Goal: Navigation & Orientation: Find specific page/section

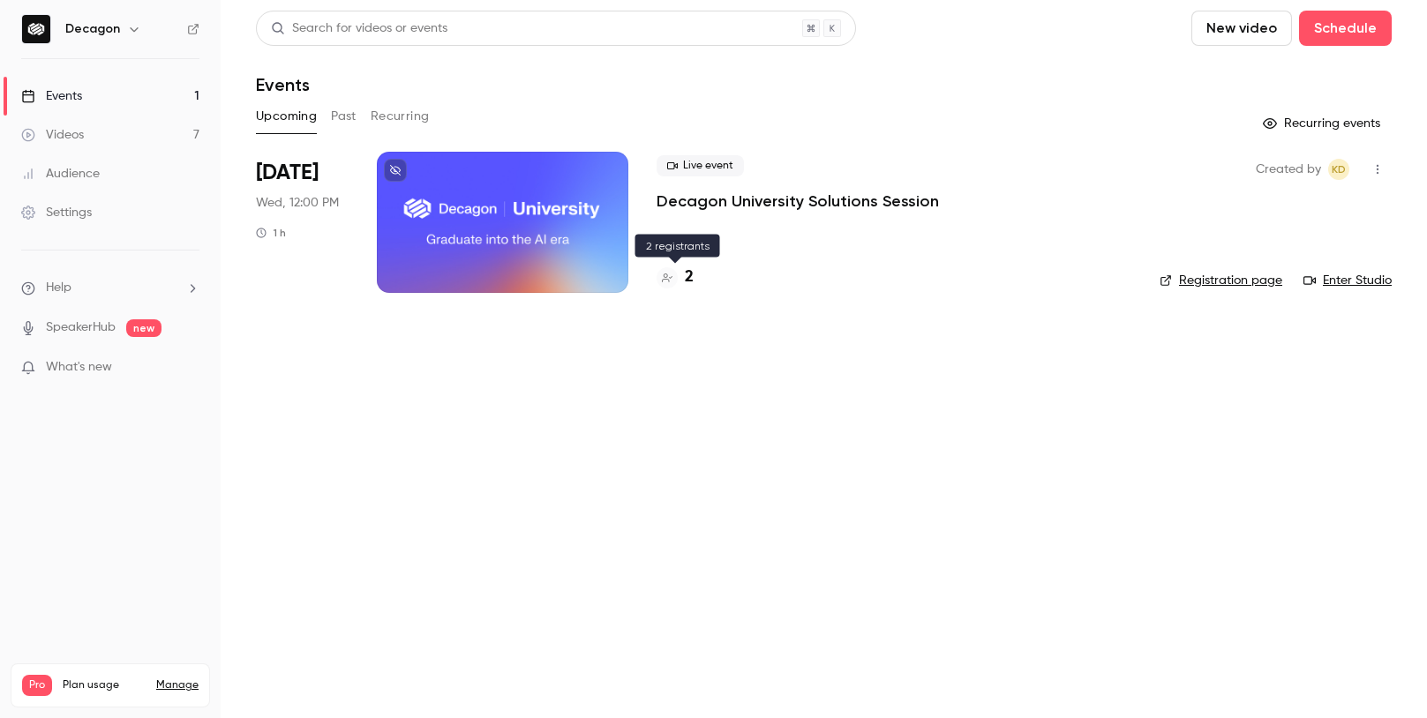
click at [681, 274] on div "2" at bounding box center [674, 278] width 37 height 24
